Goal: Information Seeking & Learning: Compare options

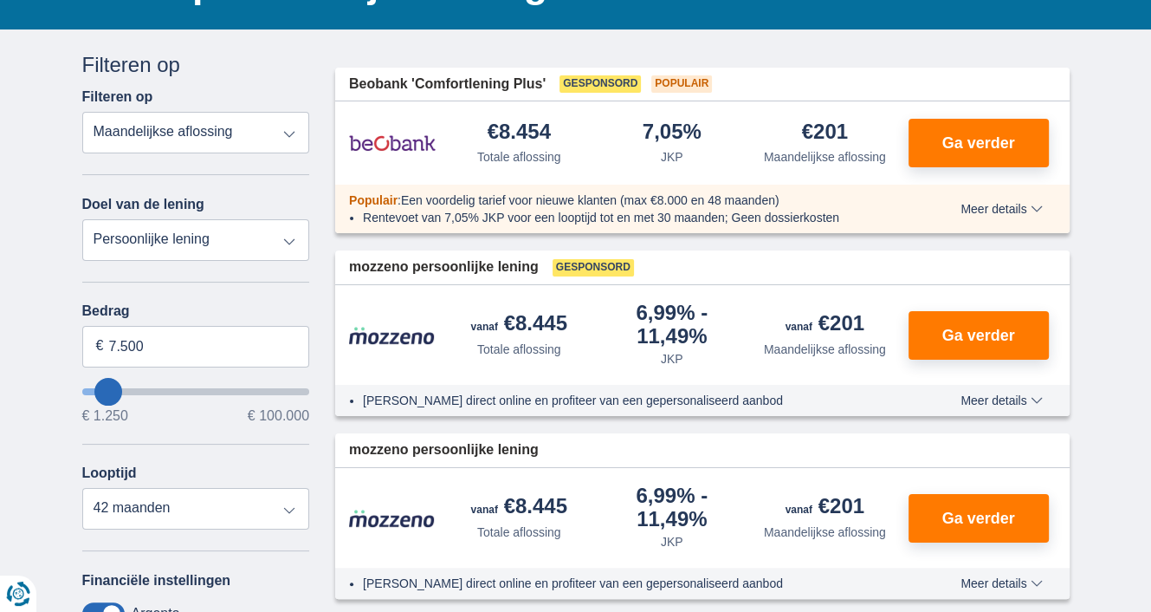
scroll to position [173, 0]
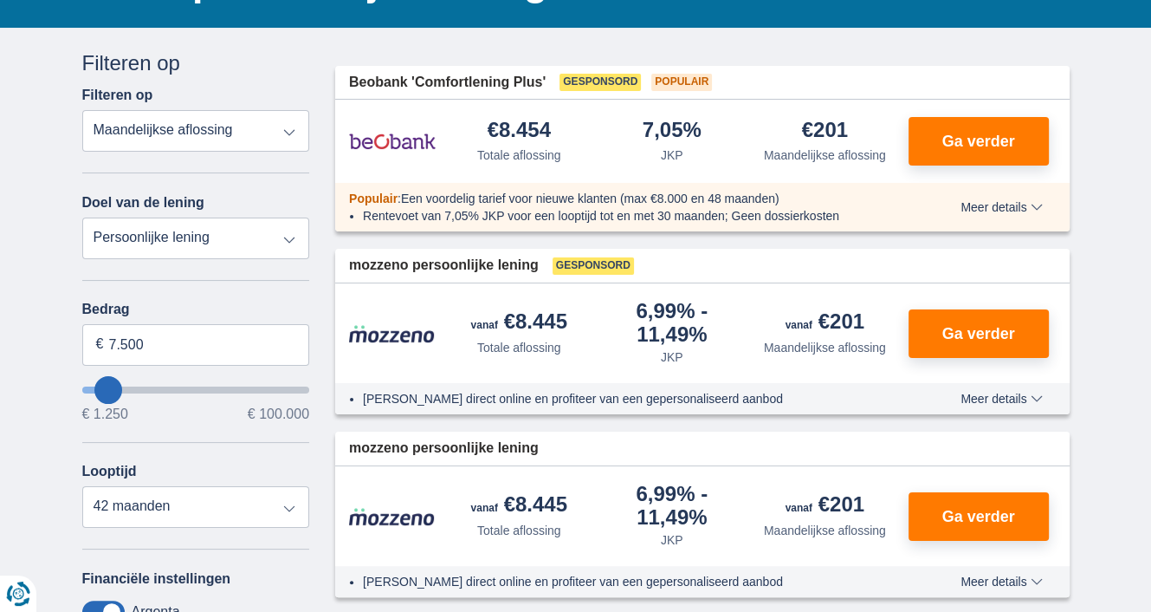
type input "9.250"
type input "8250"
type input "8.250"
select select "48"
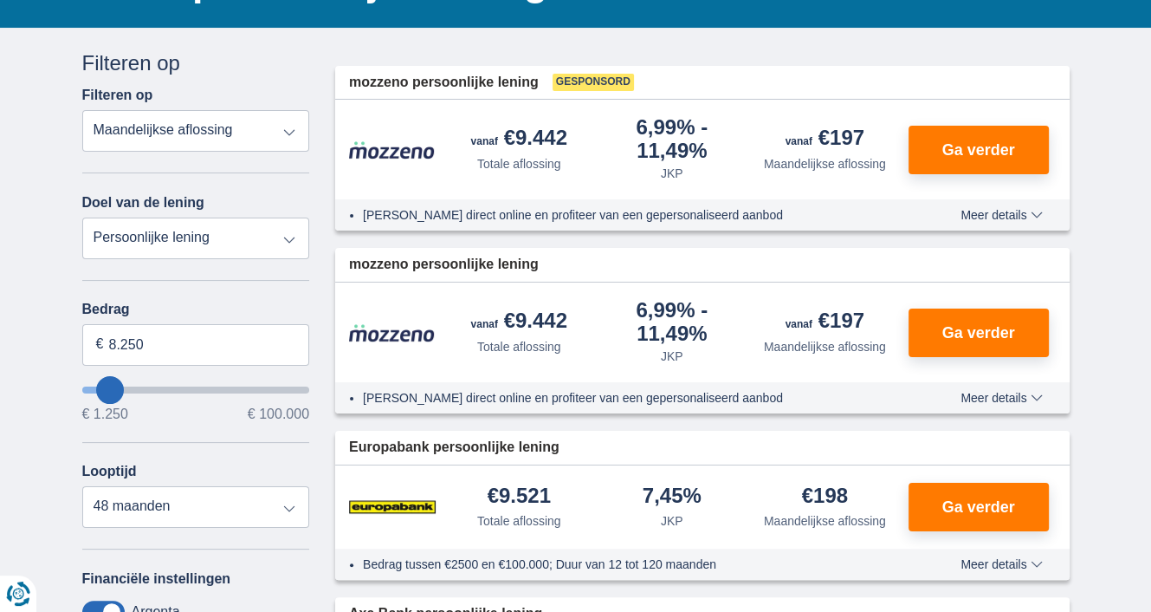
type input "1.250"
type input "1250"
select select "24"
type input "1250"
click at [84, 386] on input "wantToBorrow" at bounding box center [196, 389] width 228 height 7
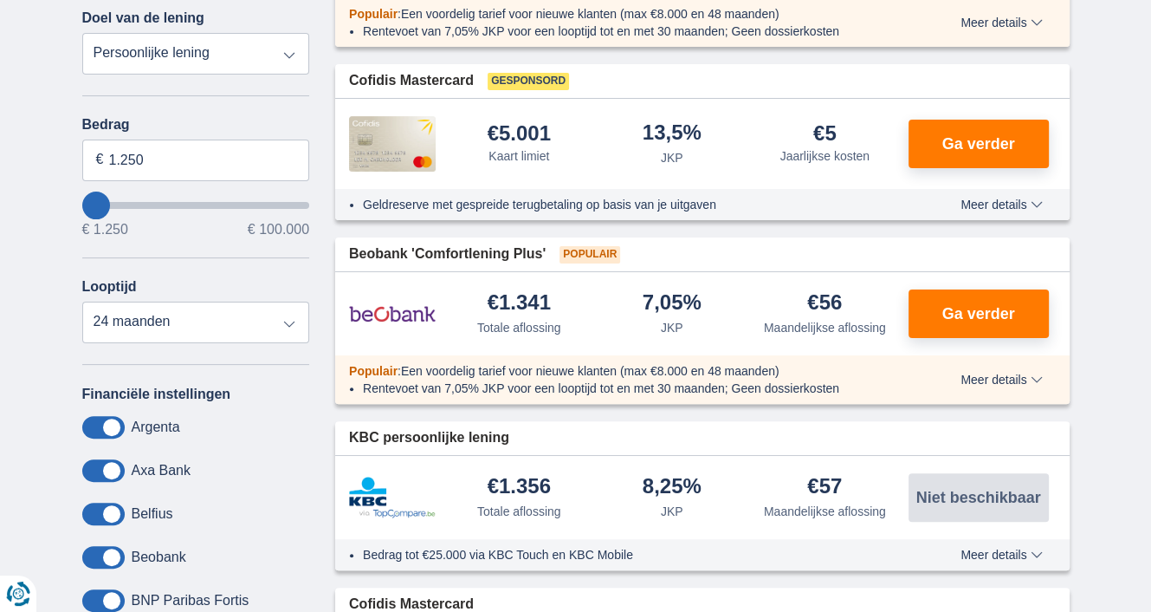
scroll to position [173, 0]
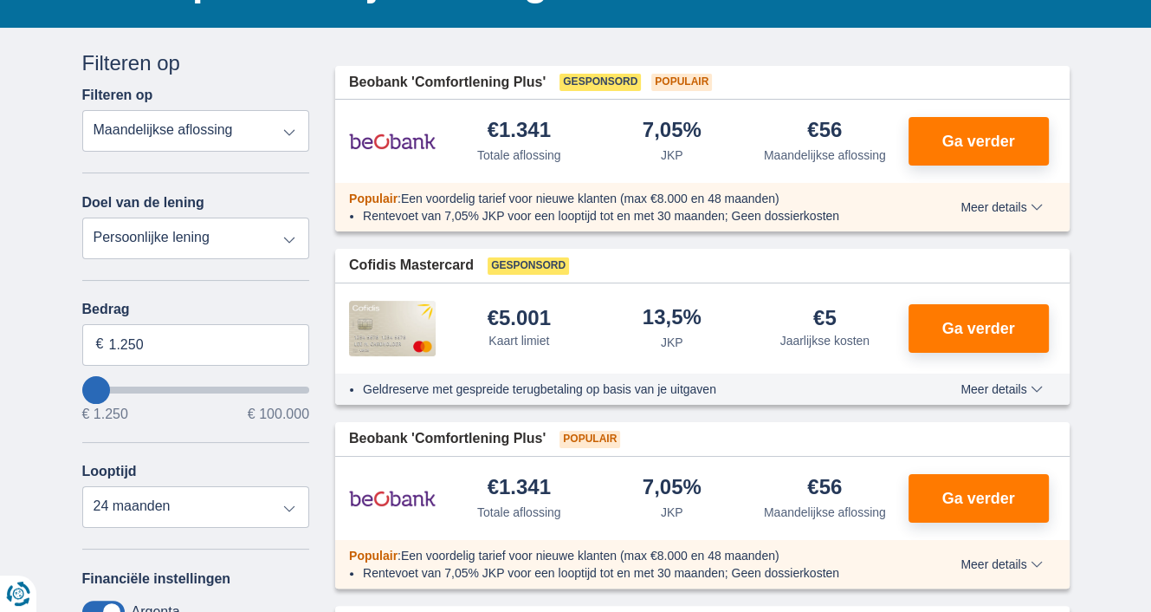
click at [293, 131] on select "Totale aflossing JKP Maandelijkse aflossing" at bounding box center [196, 131] width 228 height 42
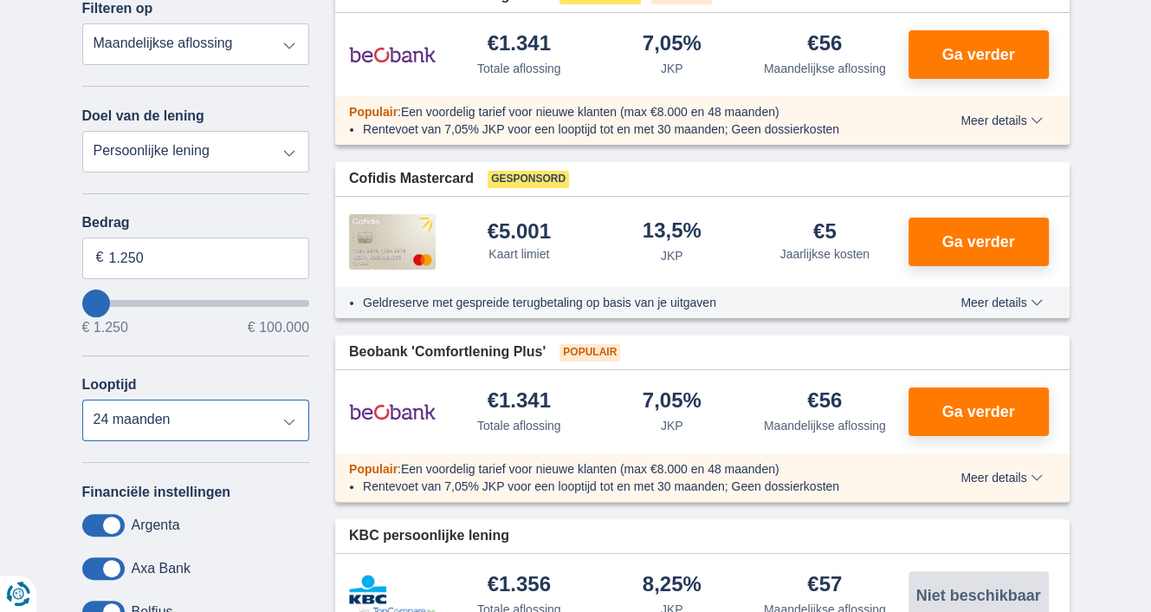
click at [291, 416] on select "12 maanden 18 maanden 24 maanden" at bounding box center [196, 420] width 228 height 42
select select "12"
click at [82, 399] on select "12 maanden 18 maanden 24 maanden" at bounding box center [196, 420] width 228 height 42
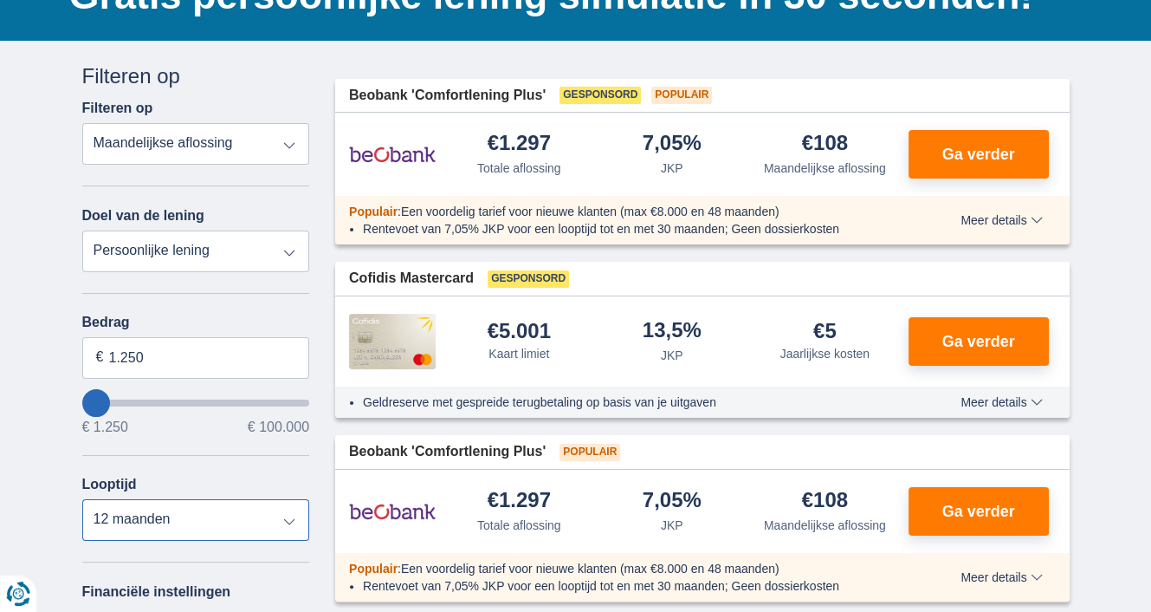
scroll to position [0, 0]
